Goal: Navigation & Orientation: Find specific page/section

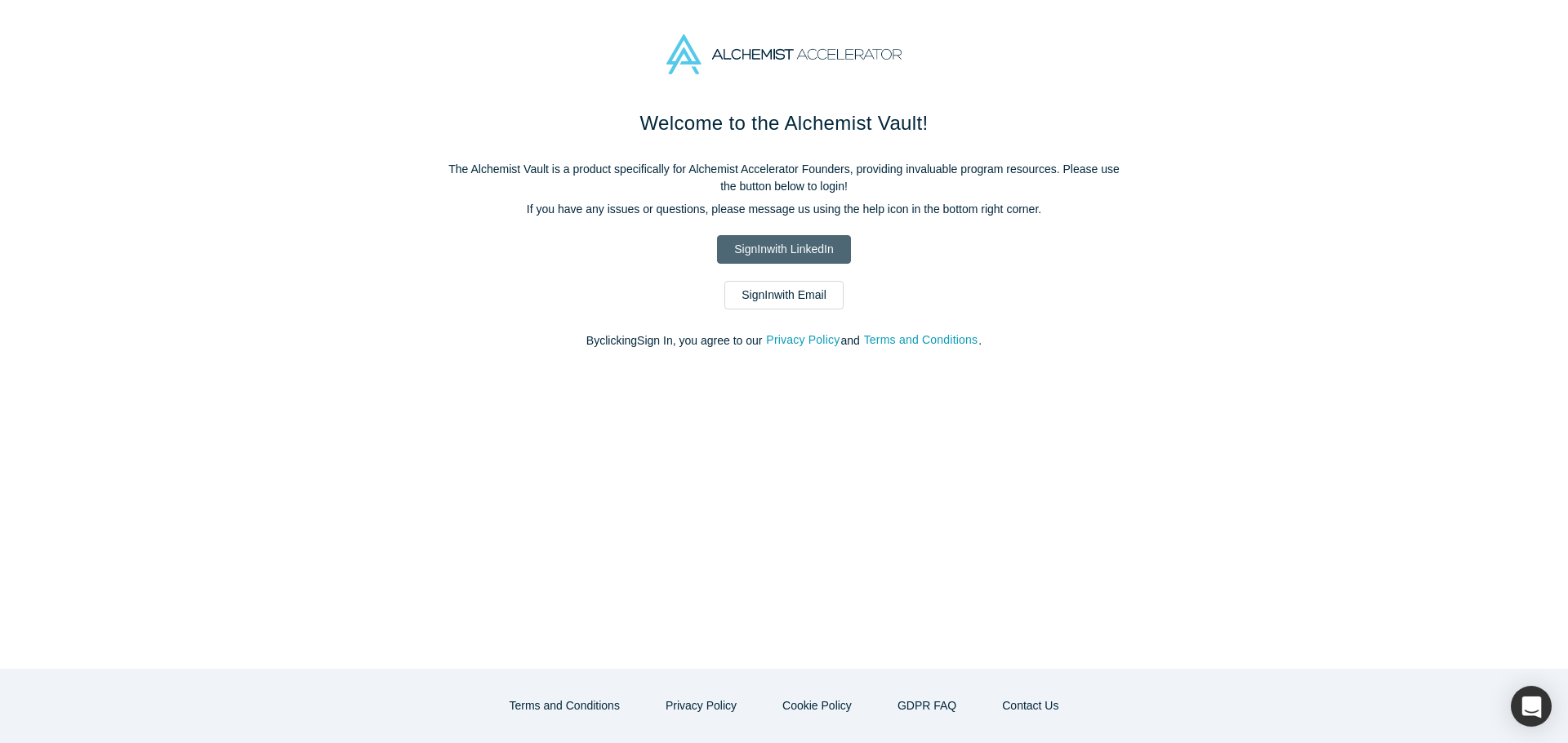
click at [784, 249] on link "Sign In with LinkedIn" at bounding box center [784, 249] width 133 height 29
